Goal: Check status: Check status

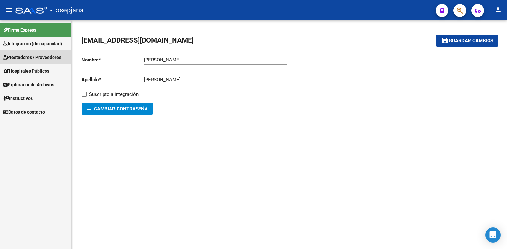
click at [39, 57] on span "Prestadores / Proveedores" at bounding box center [32, 57] width 58 height 7
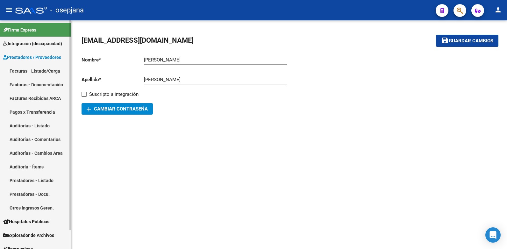
click at [38, 70] on link "Facturas - Listado/Carga" at bounding box center [35, 71] width 71 height 14
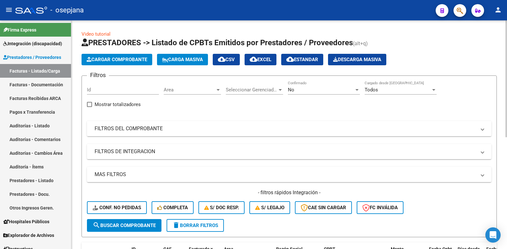
click at [218, 89] on div at bounding box center [217, 90] width 3 height 2
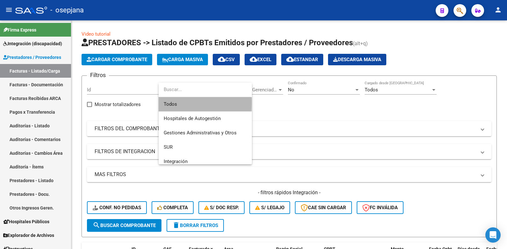
click at [173, 102] on span "Todos" at bounding box center [205, 104] width 83 height 14
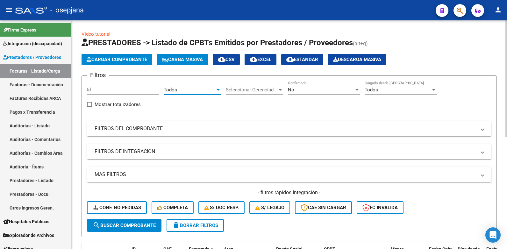
click at [358, 88] on div at bounding box center [357, 89] width 6 height 5
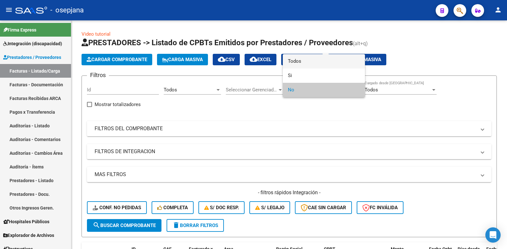
click at [300, 61] on span "Todos" at bounding box center [324, 61] width 72 height 14
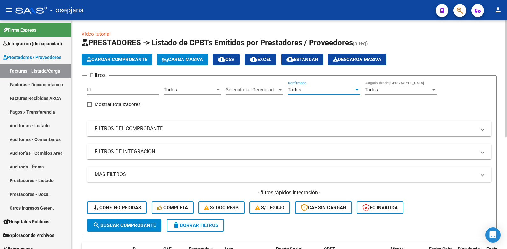
click at [483, 128] on span at bounding box center [482, 128] width 3 height 7
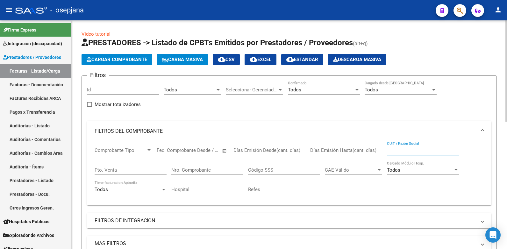
paste input "27-395609128-2."
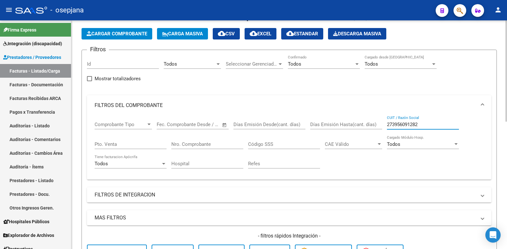
scroll to position [64, 0]
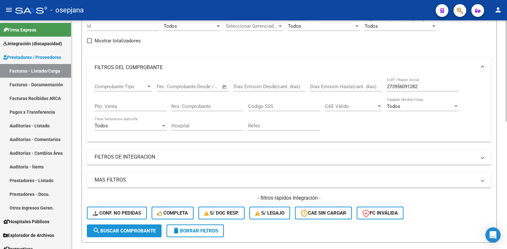
click at [122, 230] on span "search Buscar Comprobante" at bounding box center [124, 231] width 63 height 6
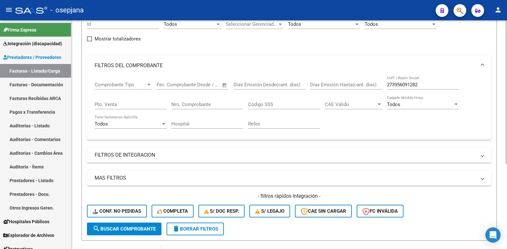
scroll to position [103, 0]
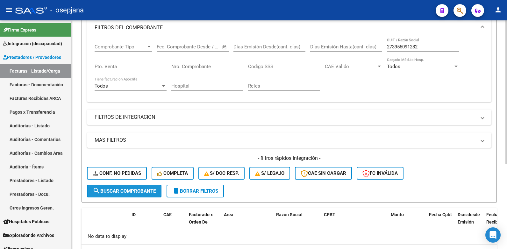
click at [133, 192] on span "search Buscar Comprobante" at bounding box center [124, 191] width 63 height 6
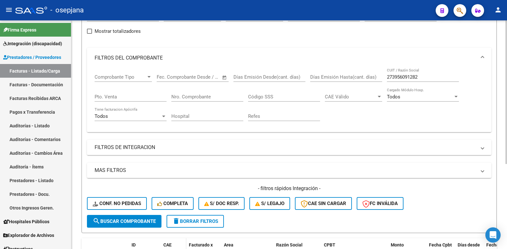
scroll to position [72, 0]
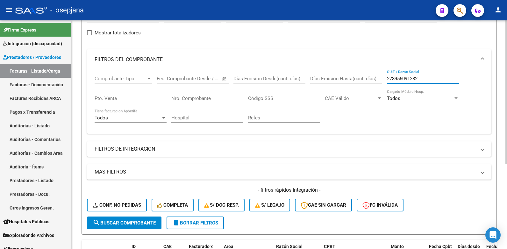
click at [420, 78] on input "273956091282" at bounding box center [423, 79] width 72 height 6
type input "2"
paste input "P27395609128"
click at [389, 78] on input "P27395609128" at bounding box center [423, 79] width 72 height 6
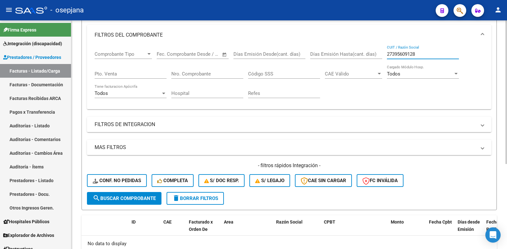
scroll to position [135, 0]
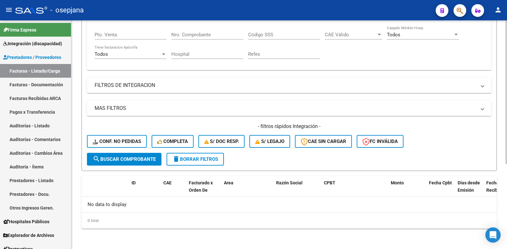
type input "27395609128"
click at [121, 159] on span "search Buscar Comprobante" at bounding box center [124, 159] width 63 height 6
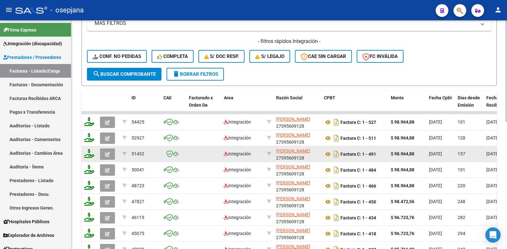
scroll to position [231, 0]
